Goal: Find specific page/section: Find specific page/section

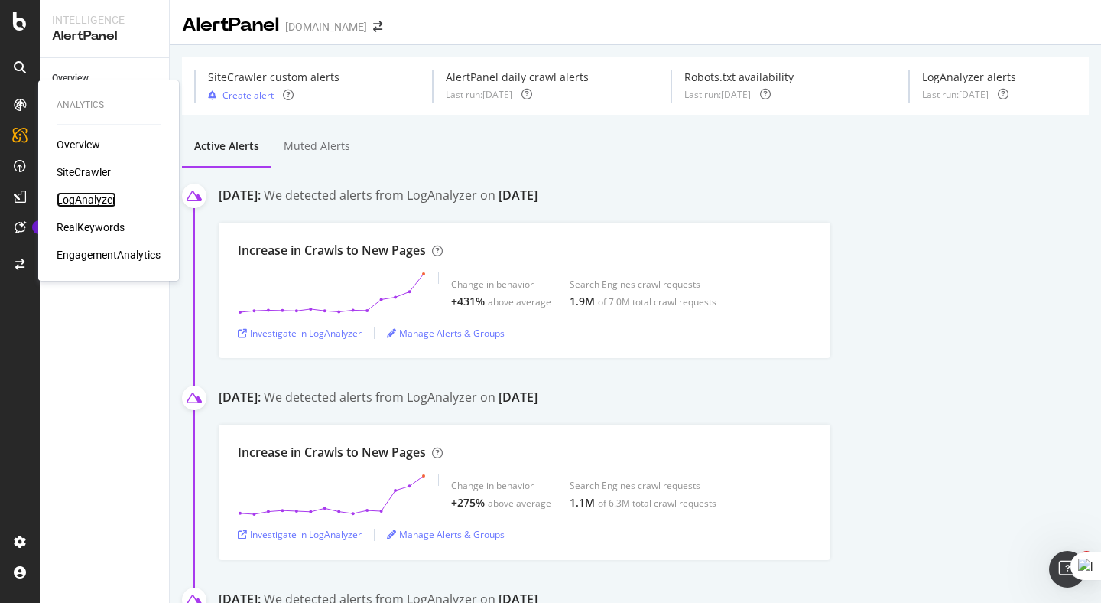
click at [74, 200] on div "LogAnalyzer" at bounding box center [87, 199] width 60 height 15
